Goal: Task Accomplishment & Management: Manage account settings

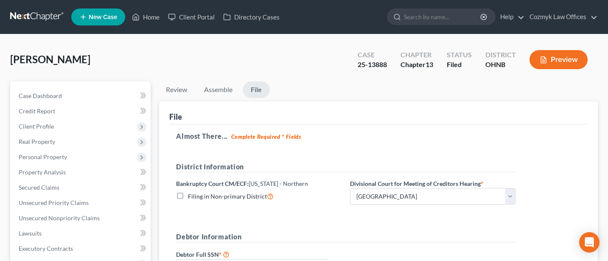
select select "2"
click at [433, 15] on input "search" at bounding box center [443, 17] width 78 height 16
type input "[PERSON_NAME]"
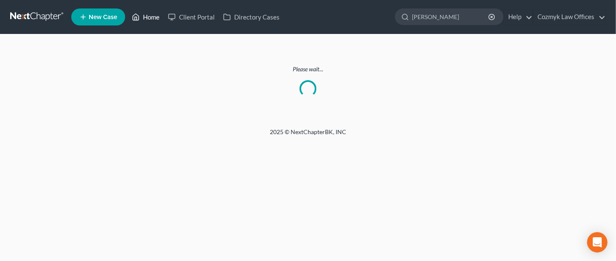
click at [147, 19] on link "Home" at bounding box center [146, 16] width 36 height 15
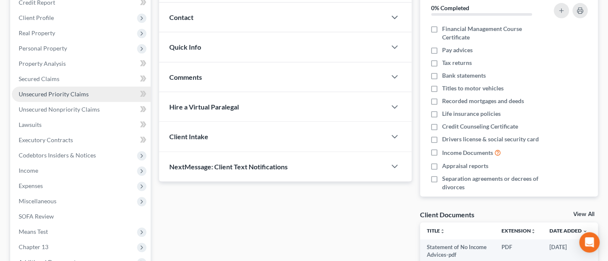
scroll to position [113, 0]
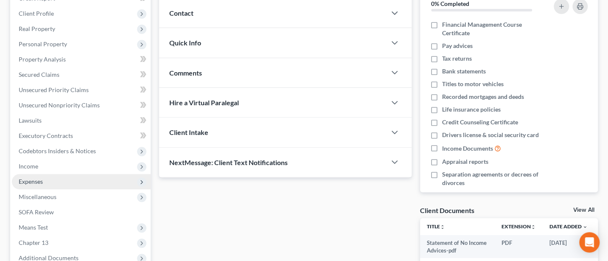
click at [37, 180] on span "Expenses" at bounding box center [31, 181] width 24 height 7
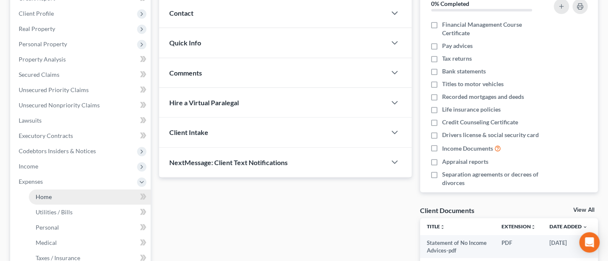
click at [50, 195] on span "Home" at bounding box center [44, 196] width 16 height 7
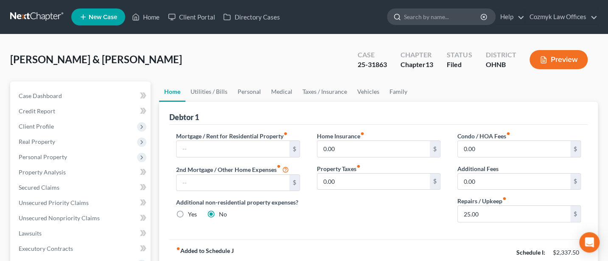
click at [433, 16] on input "search" at bounding box center [443, 17] width 78 height 16
click at [554, 14] on link "Cozmyk Law Offices" at bounding box center [561, 16] width 72 height 15
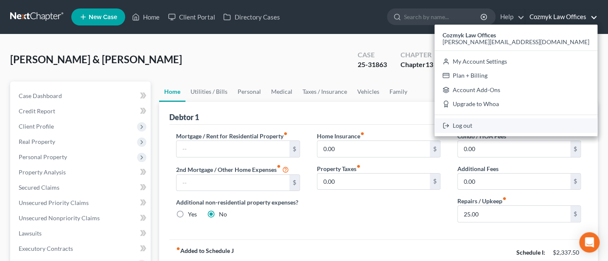
click at [550, 126] on link "Log out" at bounding box center [516, 125] width 163 height 14
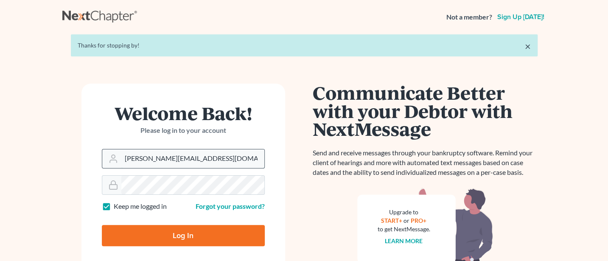
click at [193, 159] on input "Jann@cozmyklaw.com" at bounding box center [192, 158] width 143 height 19
click at [208, 157] on input "Jann@cozmyklaw.com" at bounding box center [192, 158] width 143 height 19
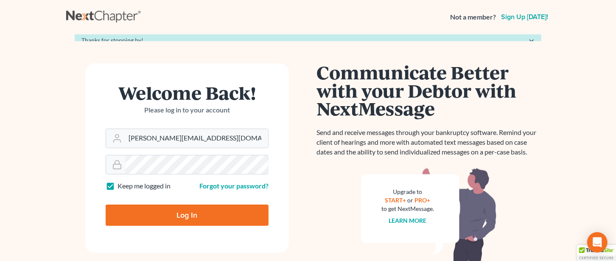
type input "Jann@jwashingtonlaw.com"
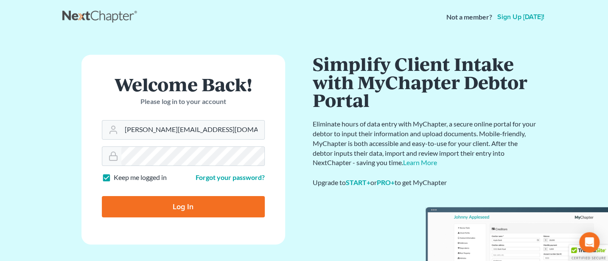
click at [183, 210] on input "Log In" at bounding box center [183, 206] width 163 height 21
type input "Thinking..."
